Goal: Information Seeking & Learning: Learn about a topic

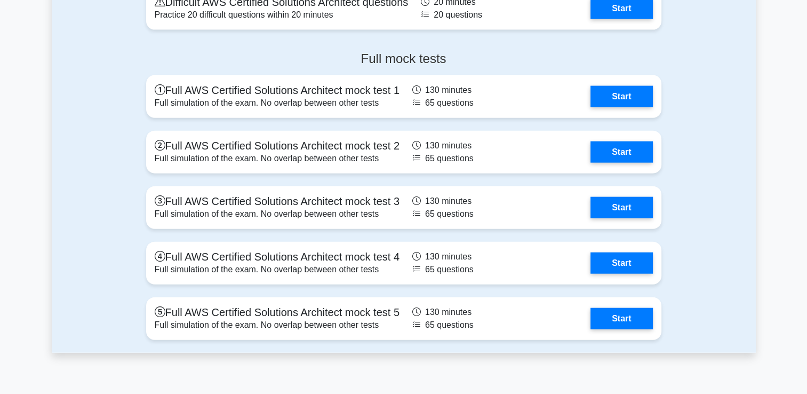
scroll to position [2704, 0]
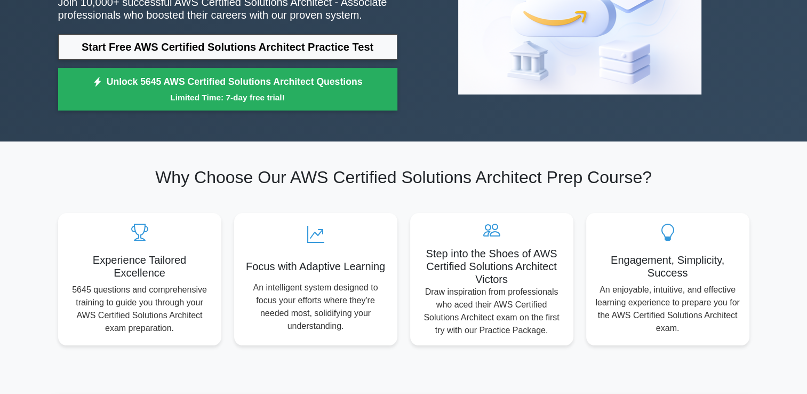
scroll to position [355, 0]
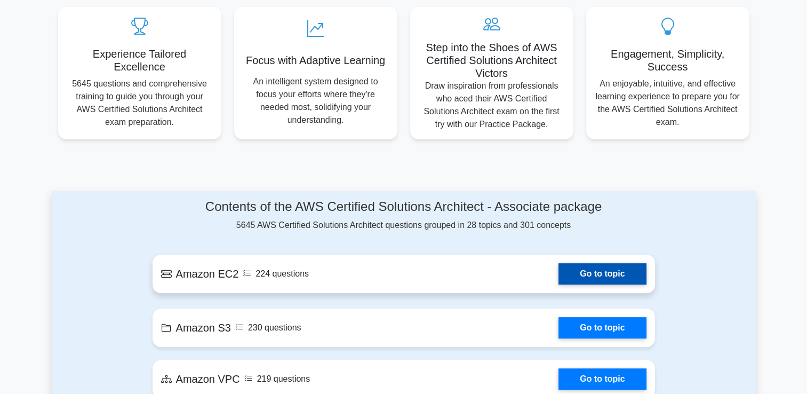
click at [606, 275] on link "Go to topic" at bounding box center [603, 273] width 88 height 21
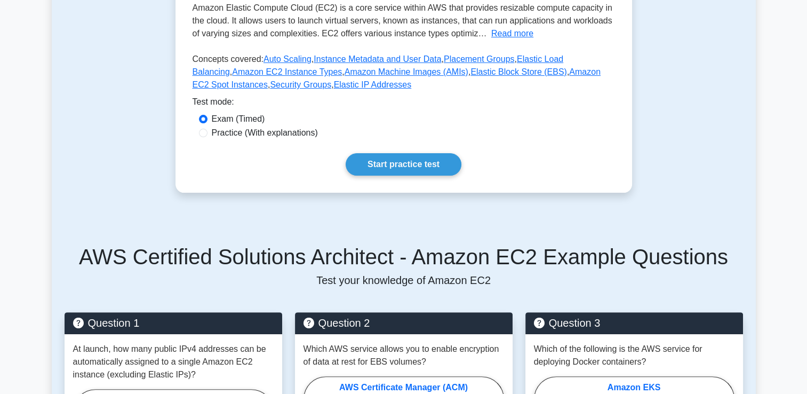
scroll to position [355, 0]
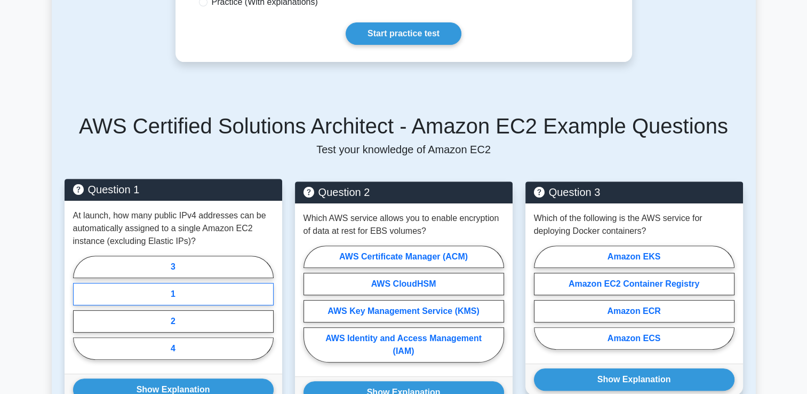
click at [147, 290] on label "1" at bounding box center [173, 294] width 201 height 22
click at [80, 307] on input "1" at bounding box center [76, 310] width 7 height 7
radio input "true"
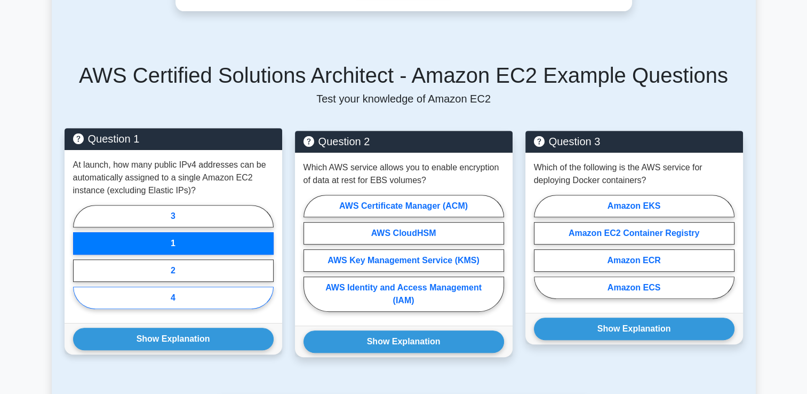
scroll to position [427, 0]
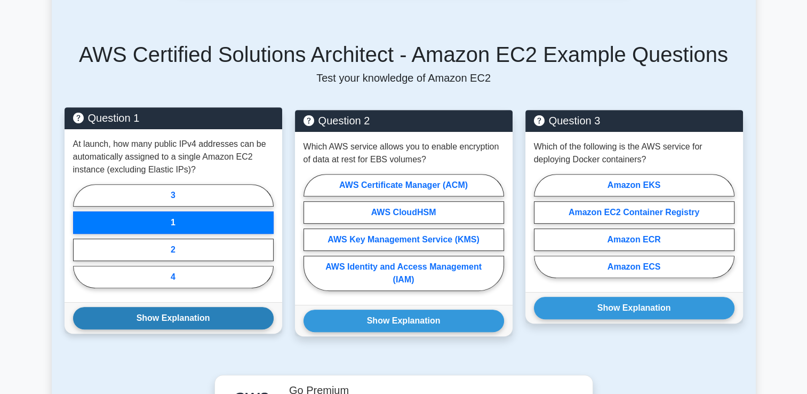
click at [201, 319] on button "Show Explanation" at bounding box center [173, 318] width 201 height 22
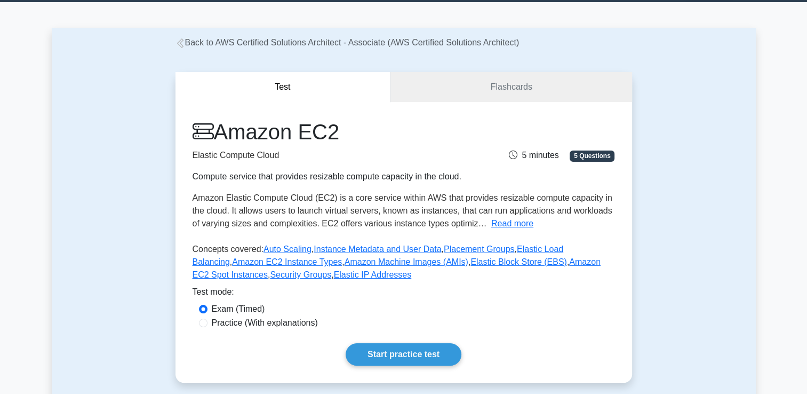
scroll to position [0, 0]
